Goal: Task Accomplishment & Management: Complete application form

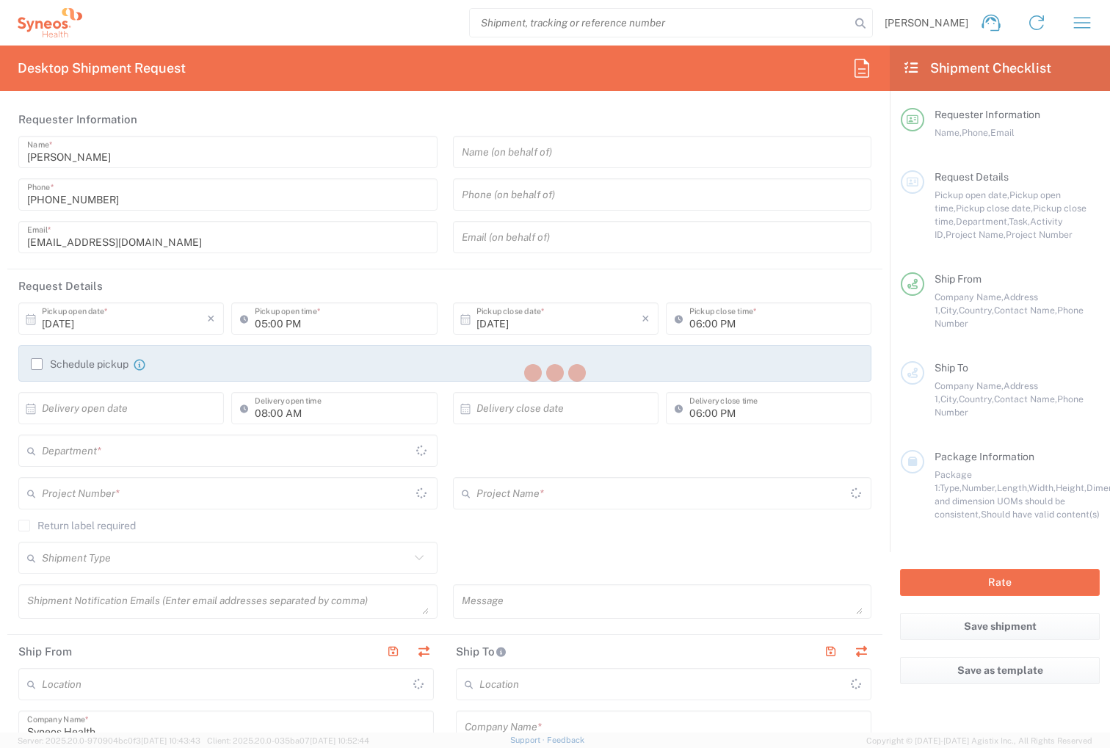
type input "[GEOGRAPHIC_DATA]"
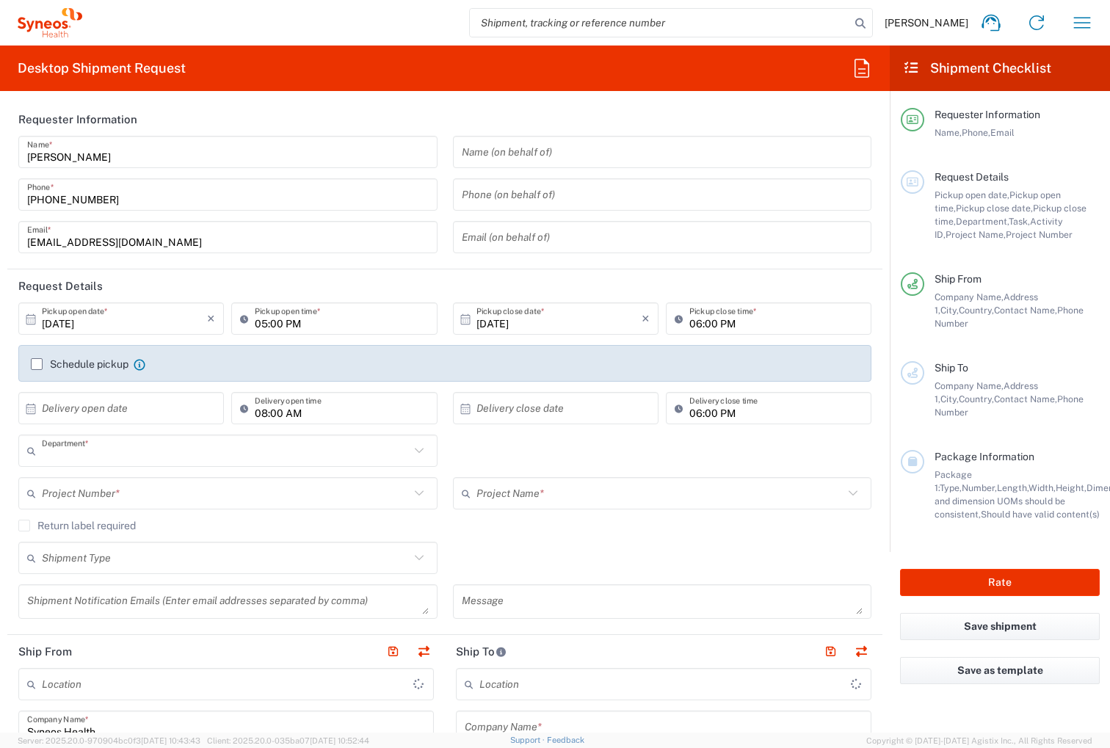
type input "8350"
type input "[GEOGRAPHIC_DATA]"
type input "Syneos Health [GEOGRAPHIC_DATA] K.K. ([GEOGRAPHIC_DATA])"
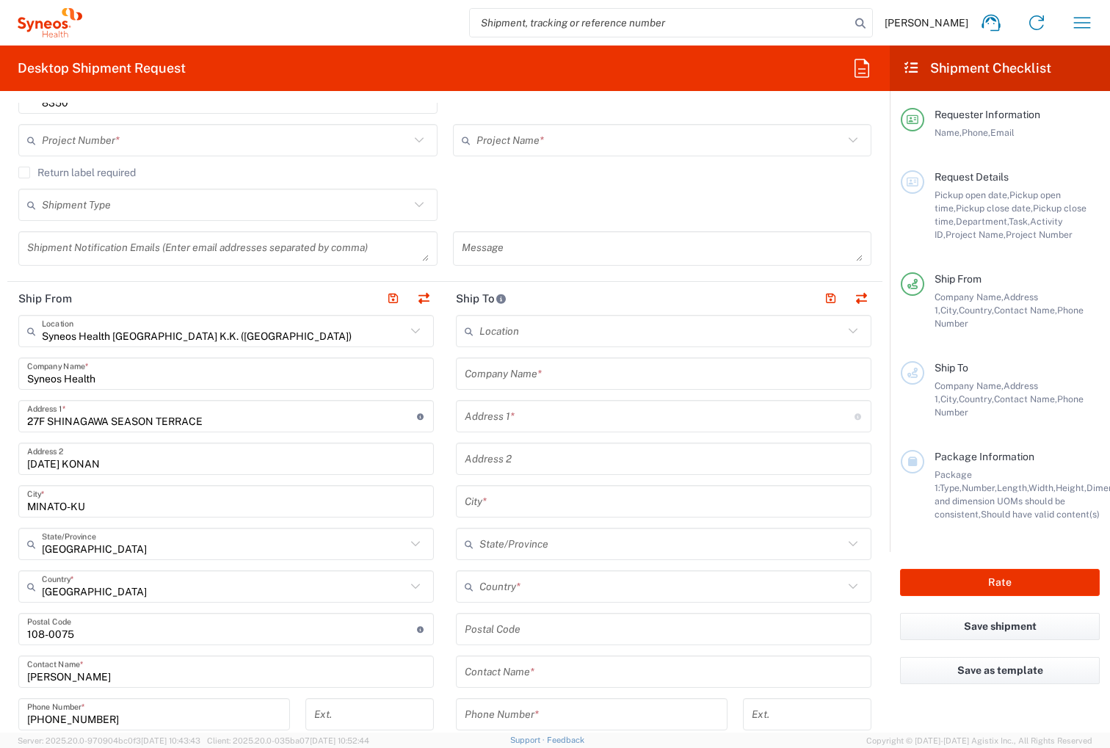
scroll to position [367, 0]
